Goal: Information Seeking & Learning: Learn about a topic

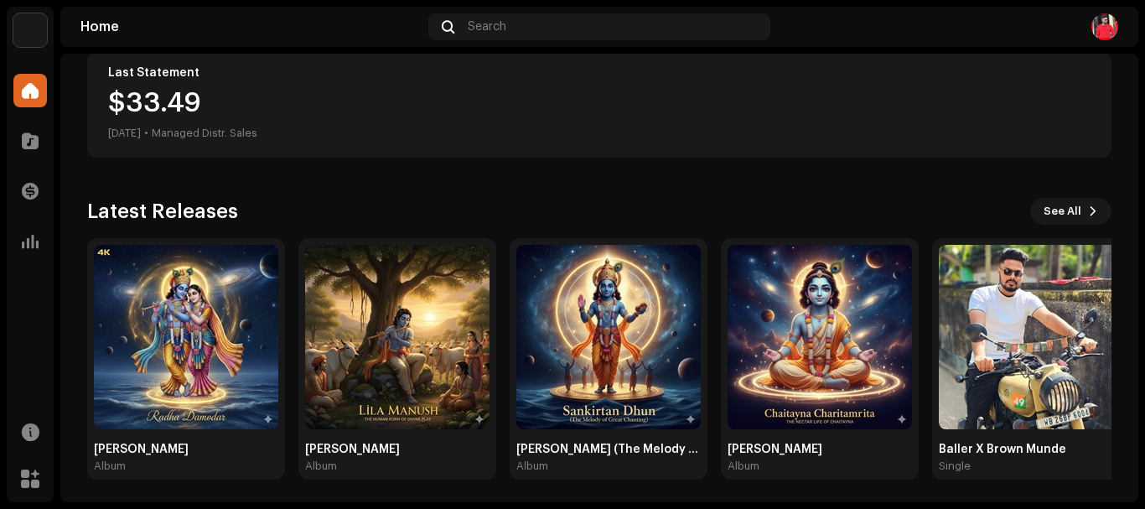
scroll to position [319, 0]
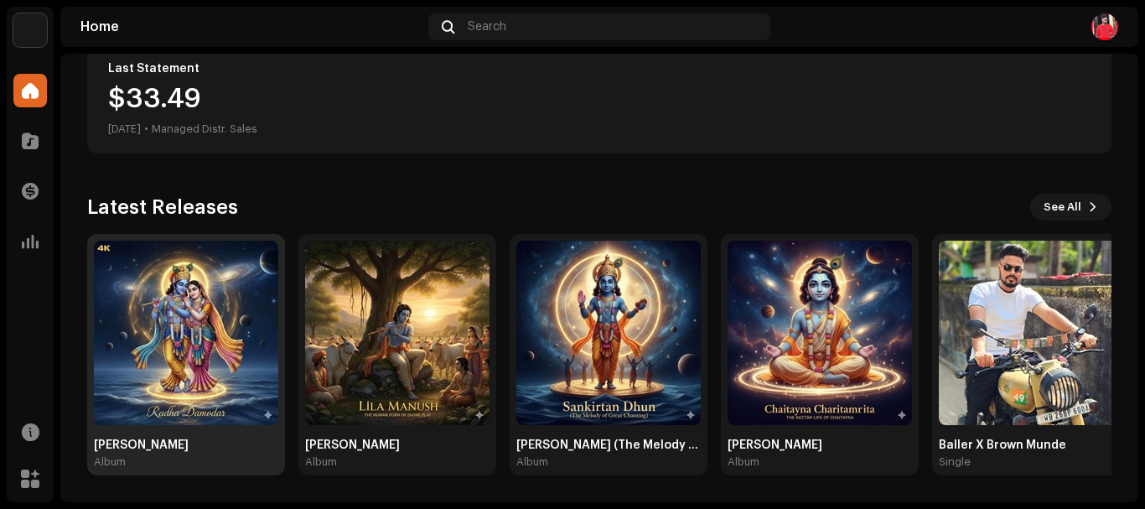
click at [214, 417] on img at bounding box center [186, 333] width 184 height 184
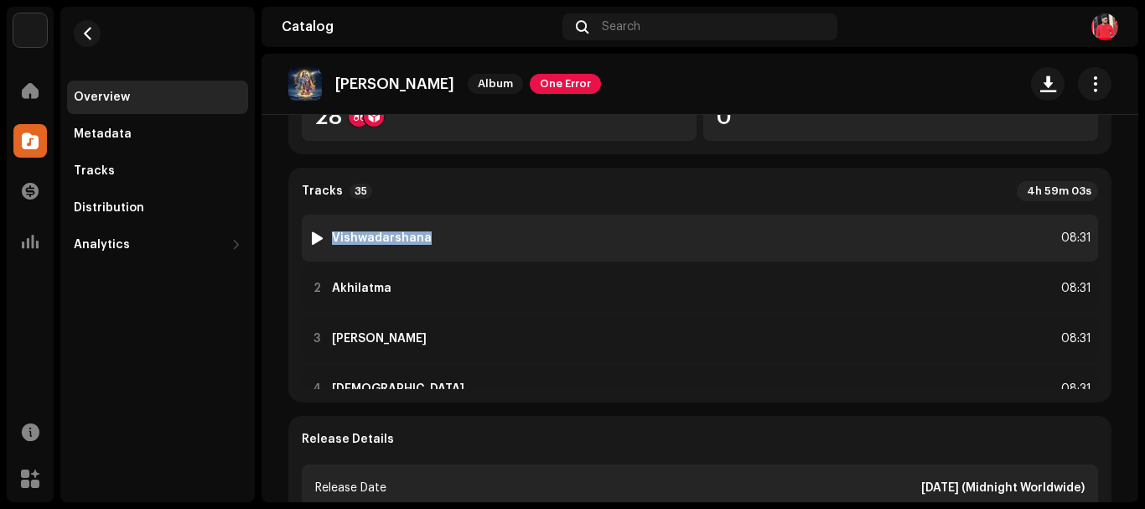
drag, startPoint x: 329, startPoint y: 233, endPoint x: 424, endPoint y: 240, distance: 95.8
click at [424, 240] on div "1 Vishwadarshana 08:31" at bounding box center [700, 238] width 797 height 47
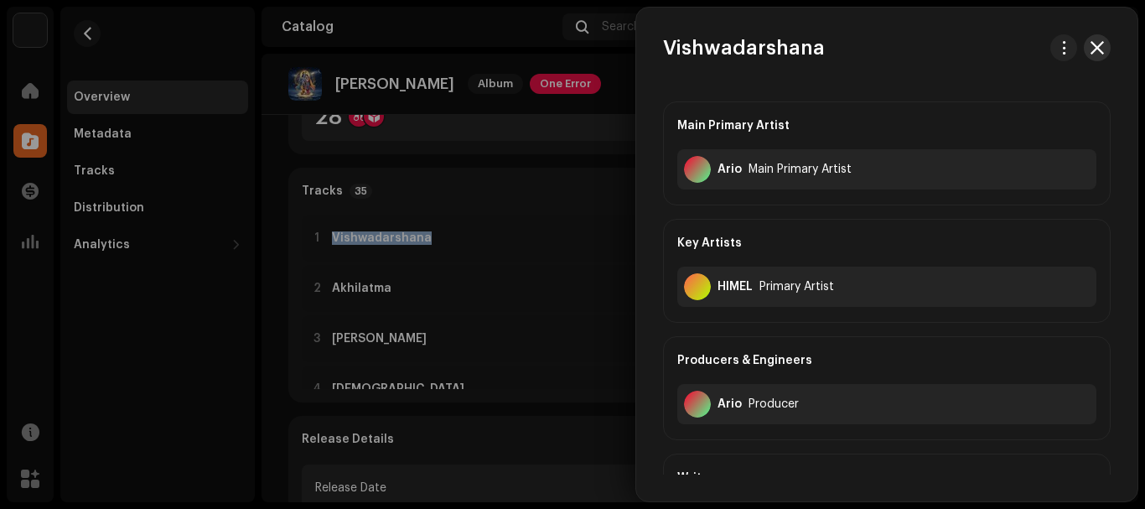
click at [1095, 49] on span "button" at bounding box center [1097, 47] width 13 height 13
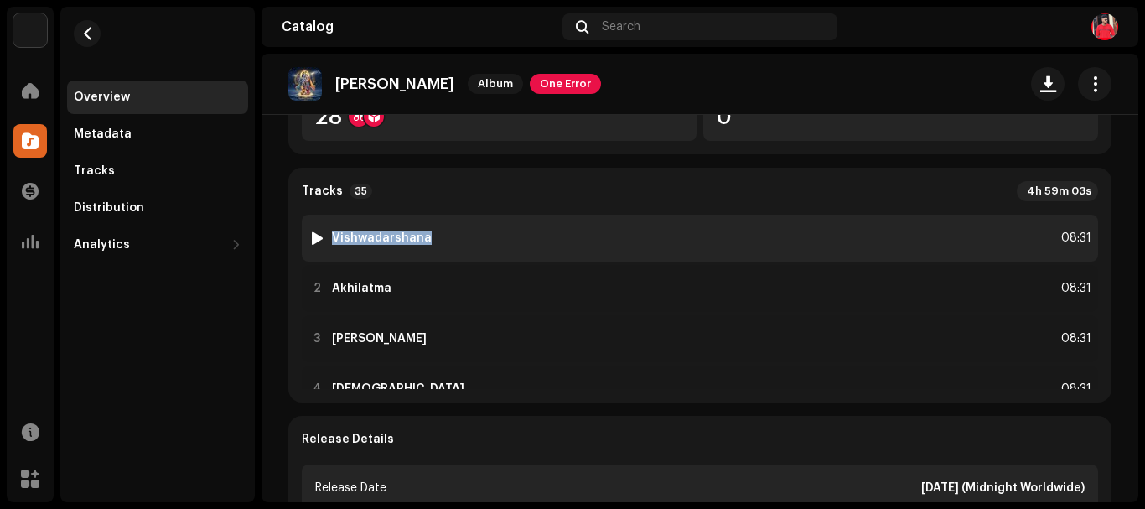
click at [338, 231] on strong "Vishwadarshana" at bounding box center [382, 237] width 100 height 13
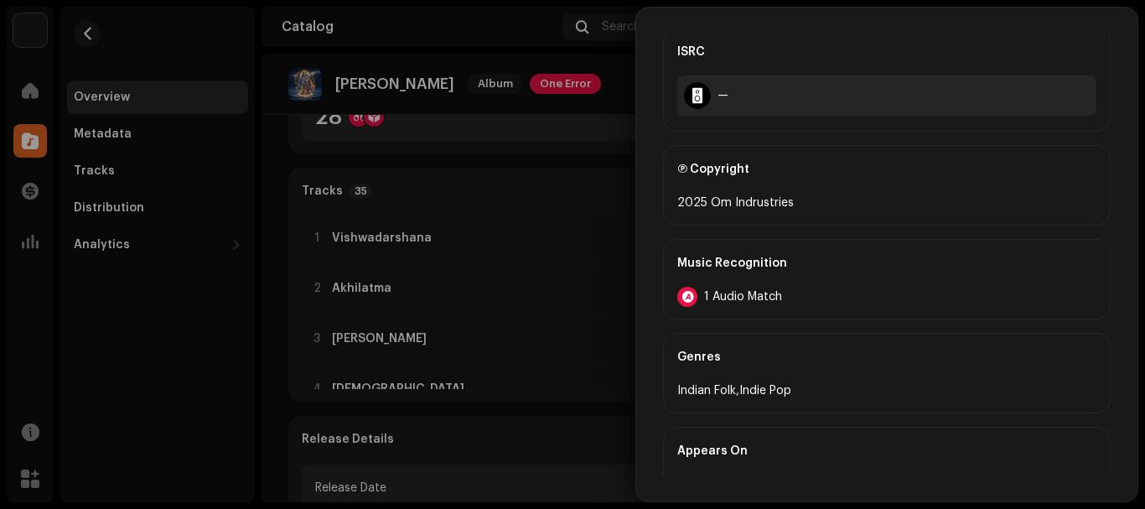
scroll to position [811, 0]
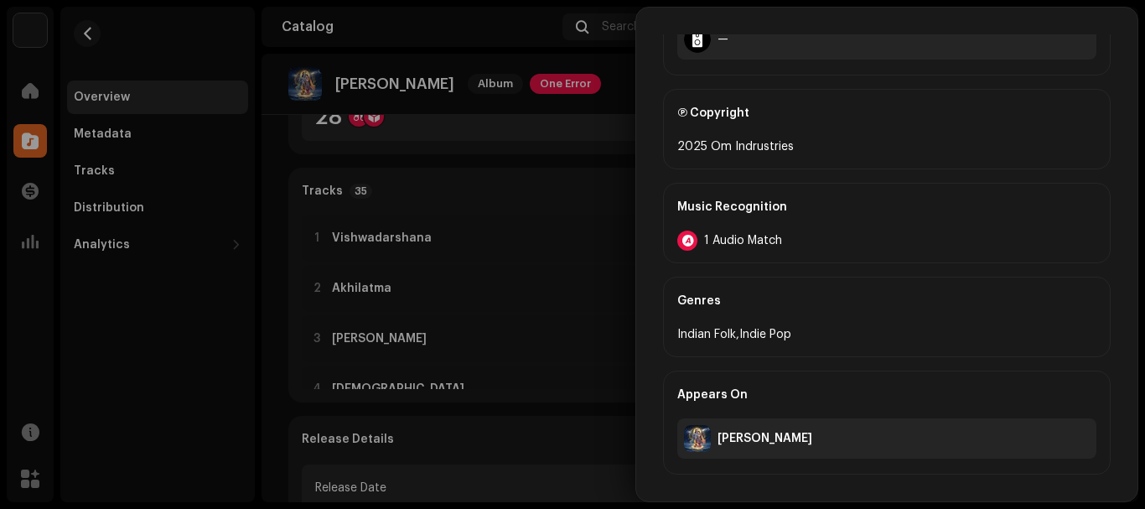
click at [552, 174] on div at bounding box center [572, 254] width 1145 height 509
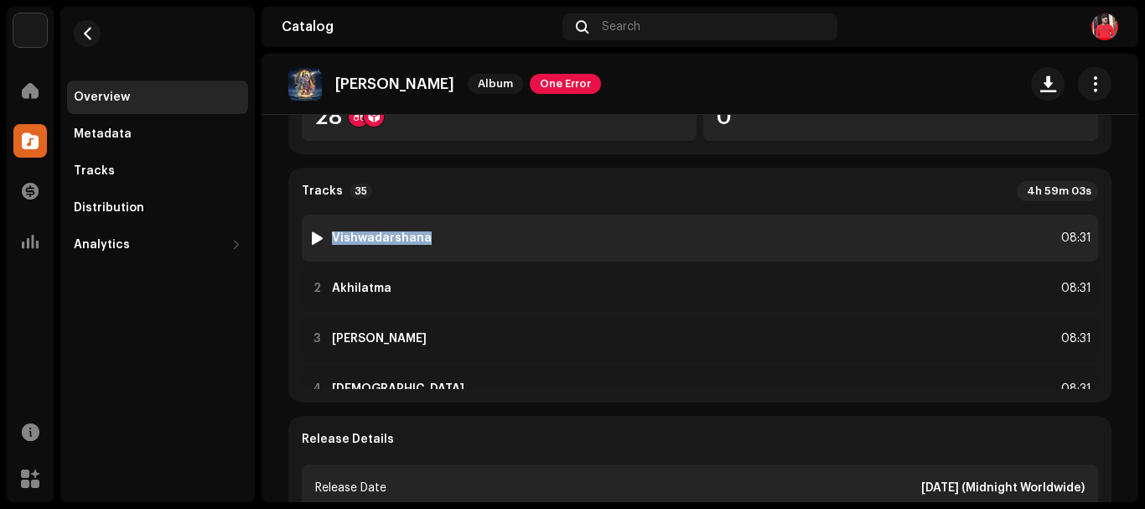
drag, startPoint x: 335, startPoint y: 234, endPoint x: 454, endPoint y: 228, distance: 119.2
click at [454, 228] on div "1 Vishwadarshana 08:31" at bounding box center [700, 238] width 797 height 47
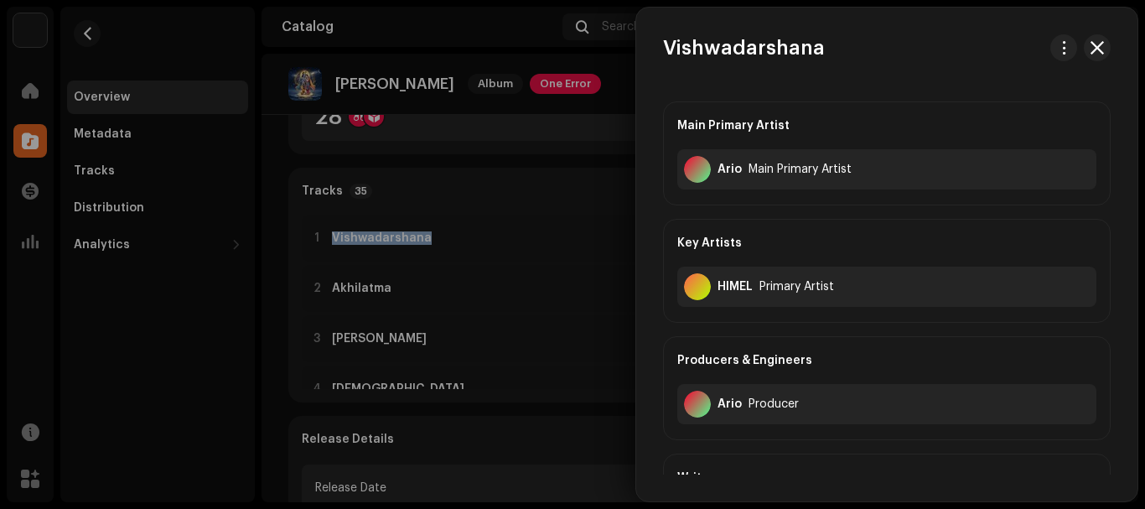
copy strong "Vishwadarshana"
click at [357, 286] on div at bounding box center [572, 254] width 1145 height 509
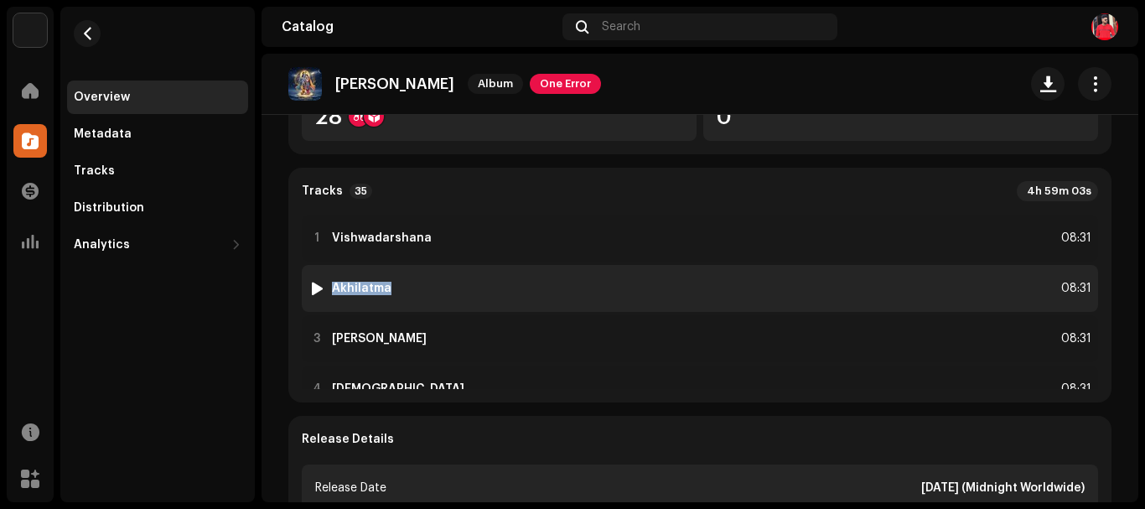
drag, startPoint x: 333, startPoint y: 283, endPoint x: 395, endPoint y: 283, distance: 62.0
click at [395, 283] on div "2 Akhilatma 08:31" at bounding box center [700, 288] width 797 height 47
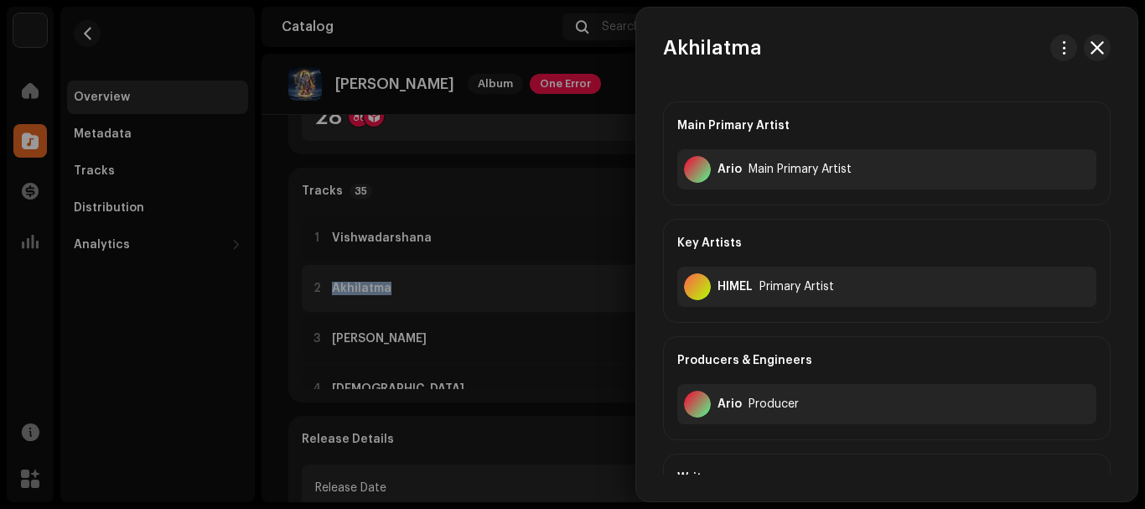
copy strong "Akhilatma"
click at [368, 328] on div at bounding box center [572, 254] width 1145 height 509
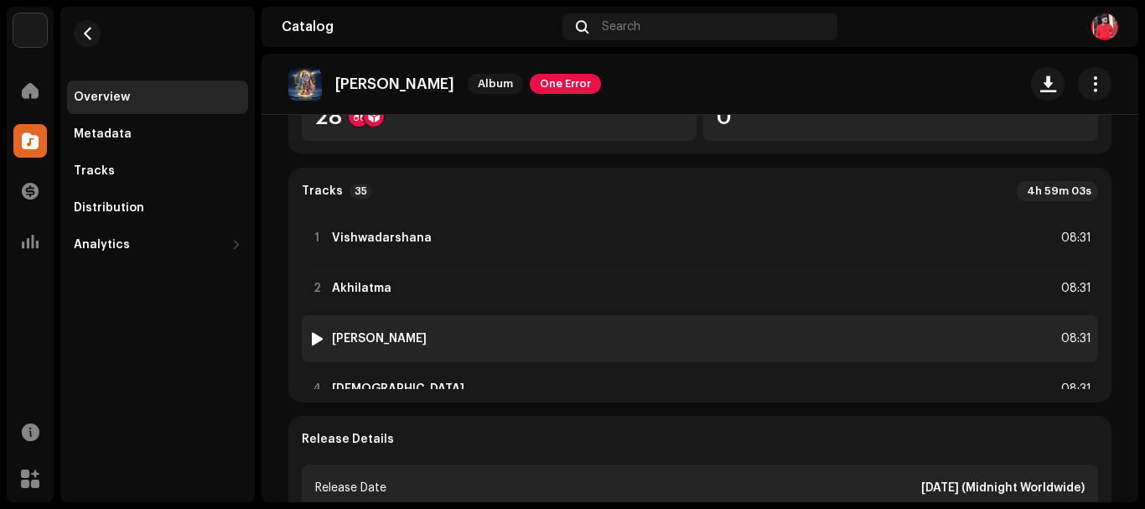
drag, startPoint x: 334, startPoint y: 334, endPoint x: 445, endPoint y: 329, distance: 111.6
click at [445, 329] on div "3 Vrindavan Chandra 08:31" at bounding box center [700, 338] width 797 height 47
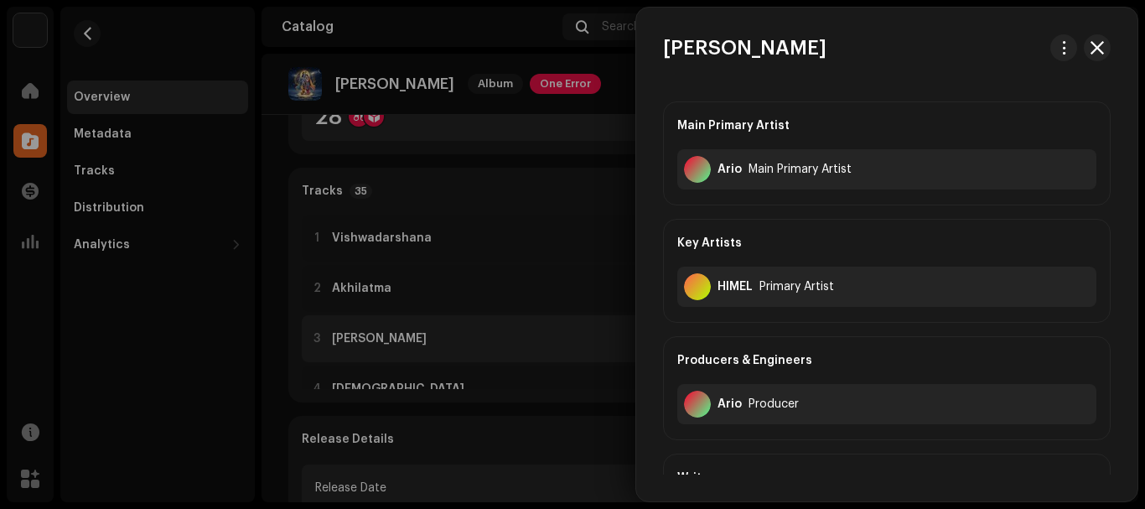
copy strong "[PERSON_NAME]"
click at [371, 338] on div at bounding box center [572, 254] width 1145 height 509
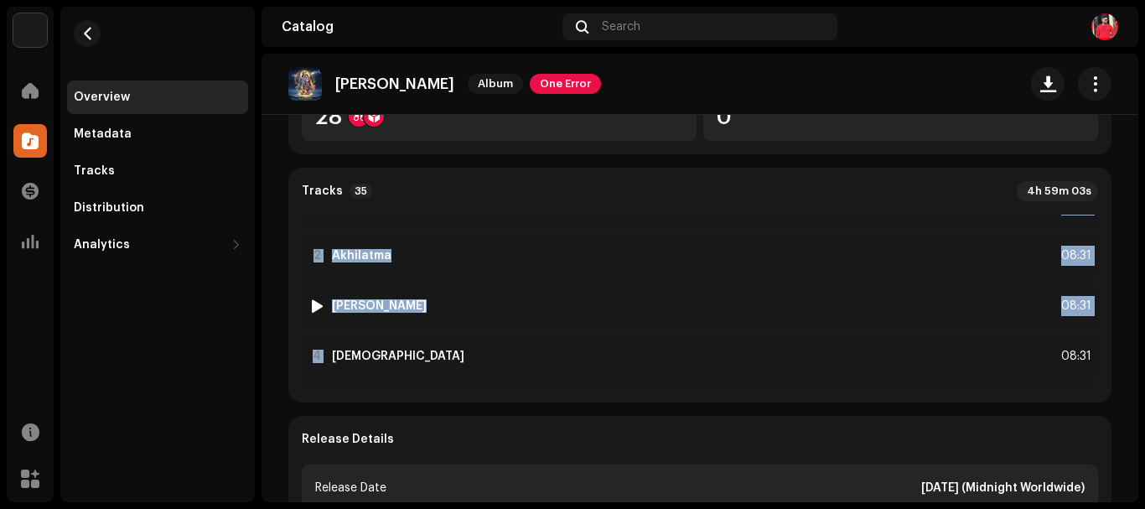
scroll to position [0, 0]
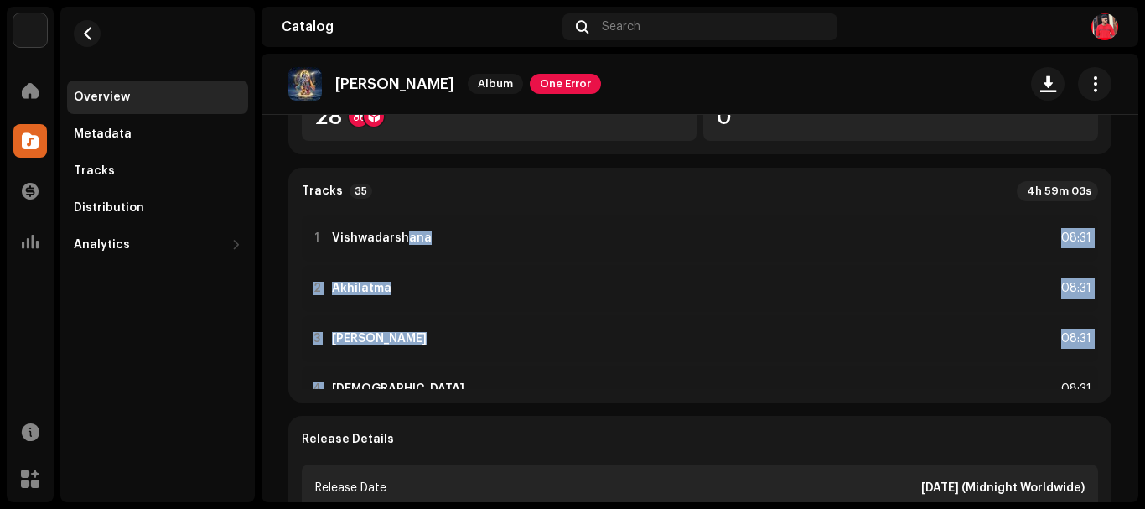
drag, startPoint x: 334, startPoint y: 217, endPoint x: 406, endPoint y: 222, distance: 72.3
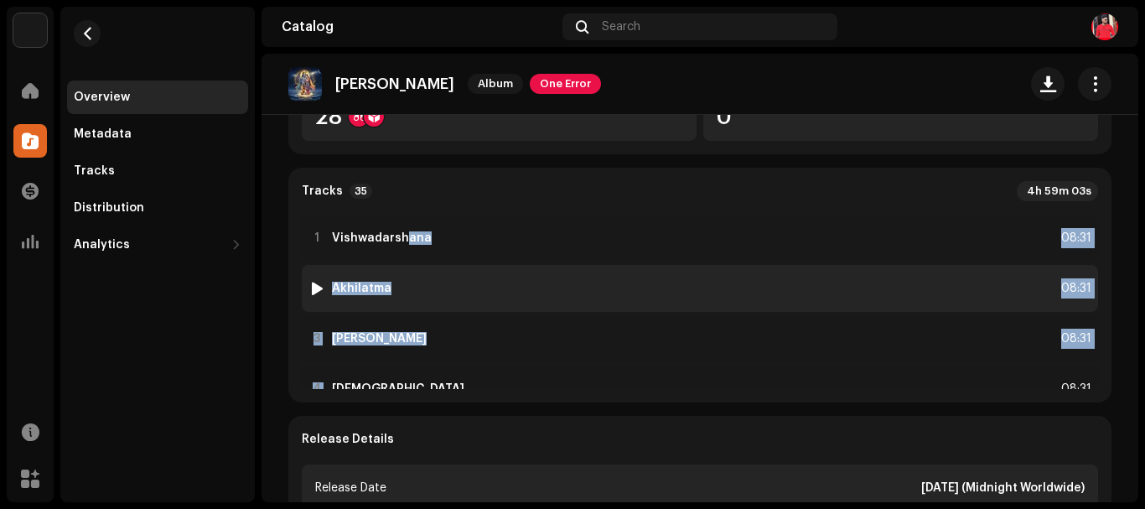
scroll to position [84, 0]
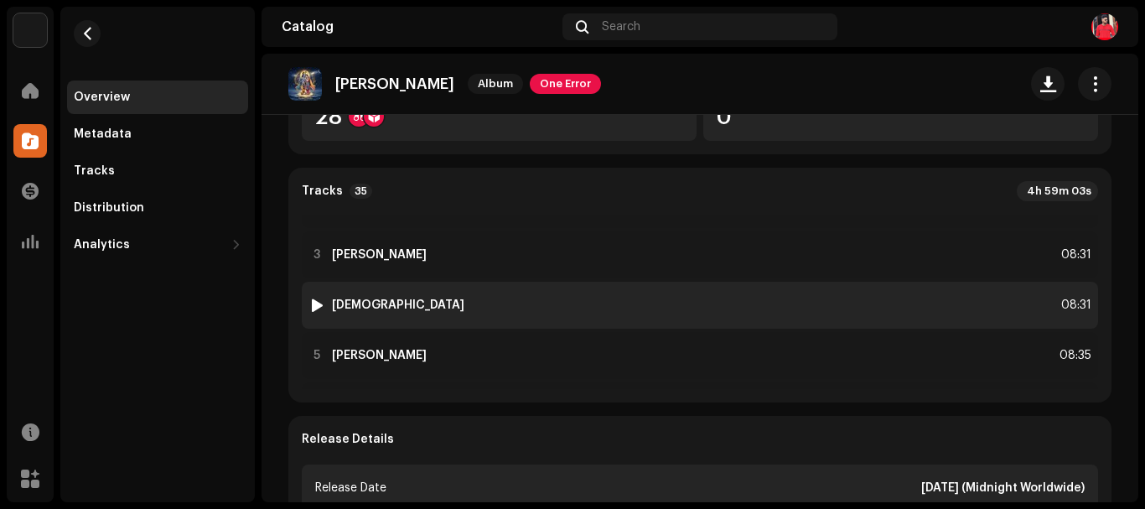
click at [355, 301] on strong "[DEMOGRAPHIC_DATA]" at bounding box center [398, 305] width 132 height 13
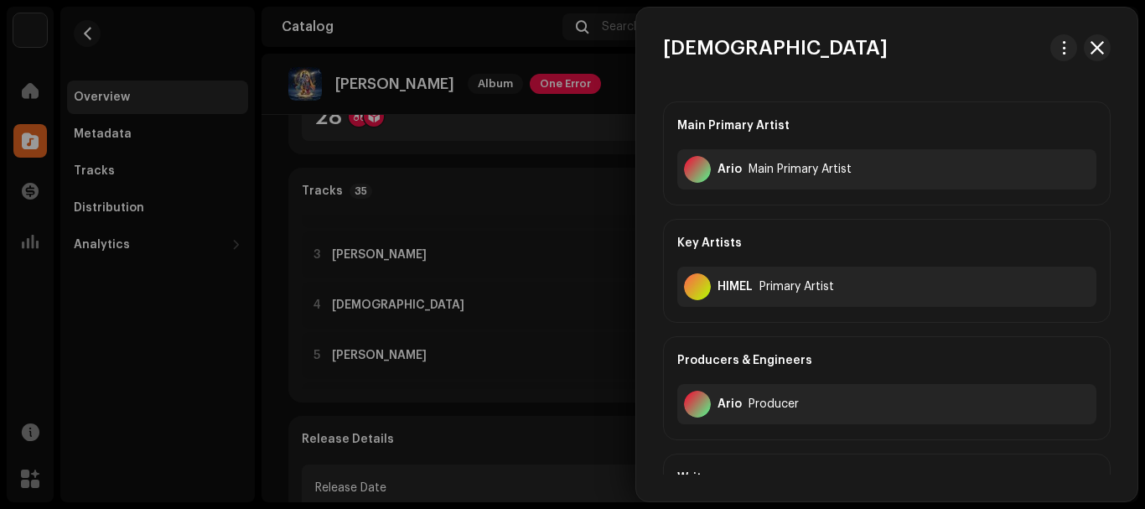
click at [522, 169] on div at bounding box center [572, 254] width 1145 height 509
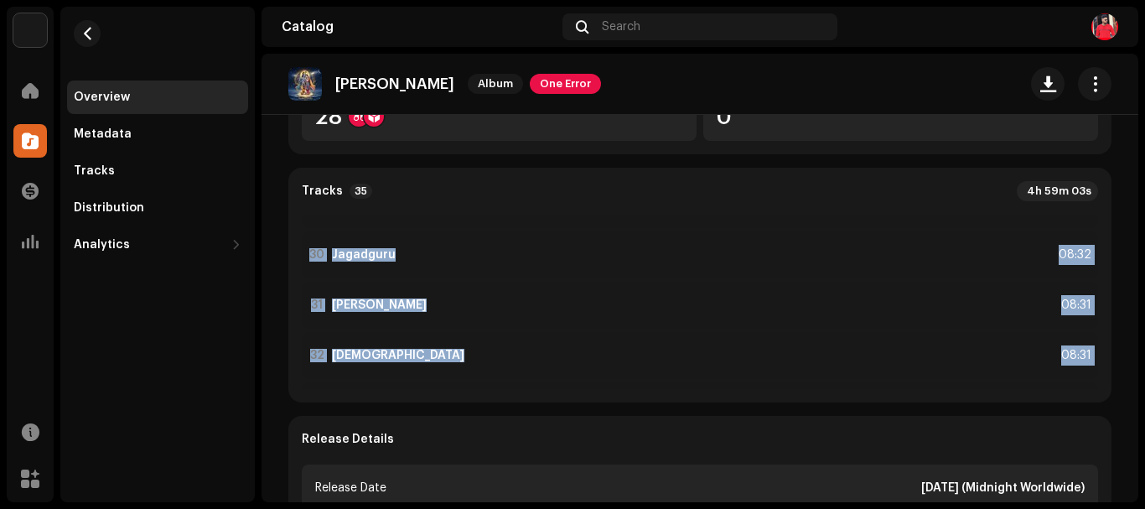
scroll to position [1596, 0]
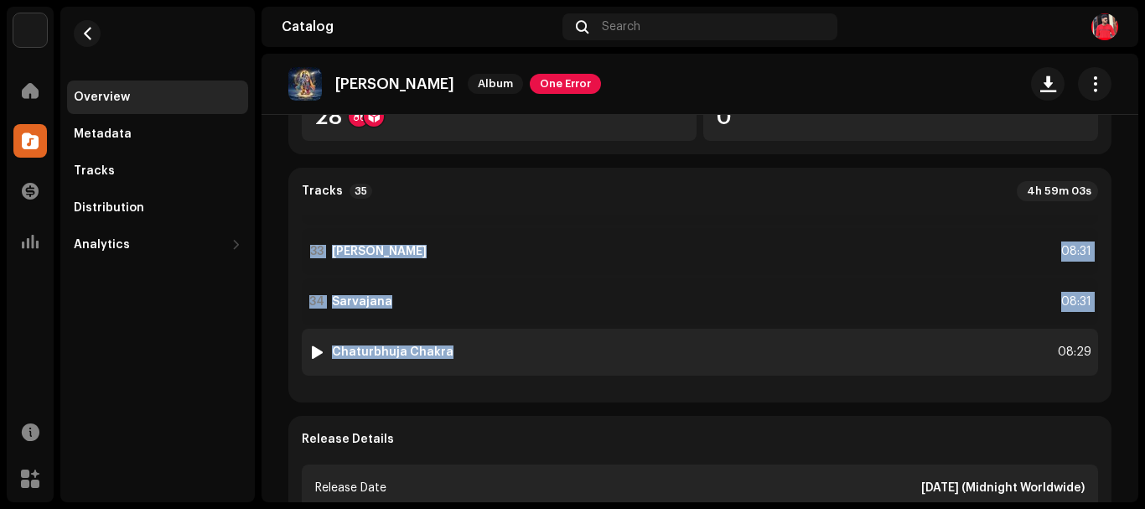
drag, startPoint x: 334, startPoint y: 300, endPoint x: 501, endPoint y: 351, distance: 174.5
copy div "Bhakti Sutra 08:31 5 [PERSON_NAME] 08:35 6 [PERSON_NAME] 08:35 7 Yoginampati 08…"
